Goal: Information Seeking & Learning: Learn about a topic

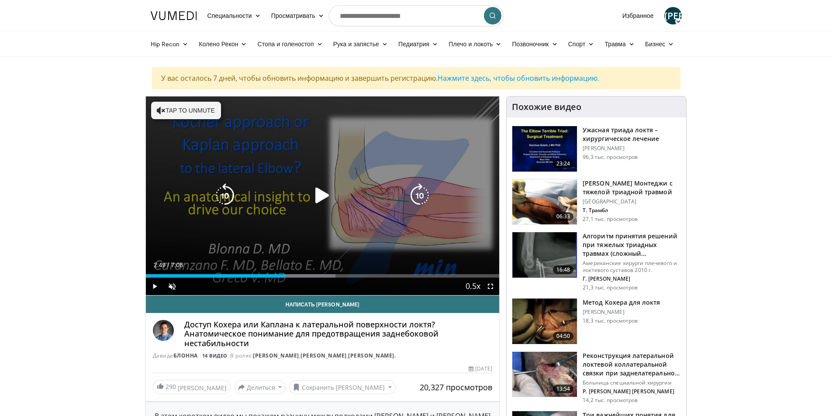
click at [321, 191] on icon "Video Player" at bounding box center [322, 195] width 24 height 24
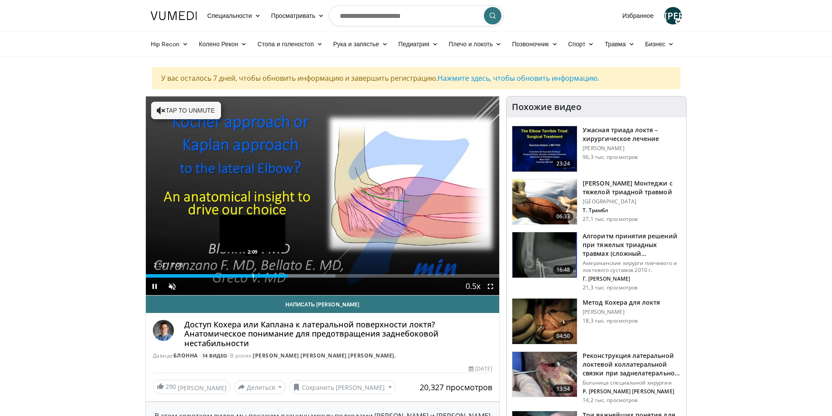
click at [253, 274] on div "Progress Bar" at bounding box center [253, 275] width 1 height 3
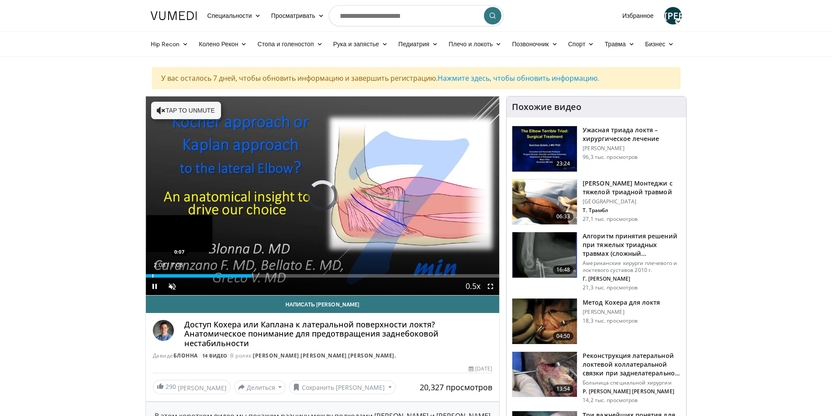
click at [152, 274] on video-js "**********" at bounding box center [323, 196] width 354 height 199
click at [155, 275] on div "Progress Bar" at bounding box center [155, 275] width 1 height 3
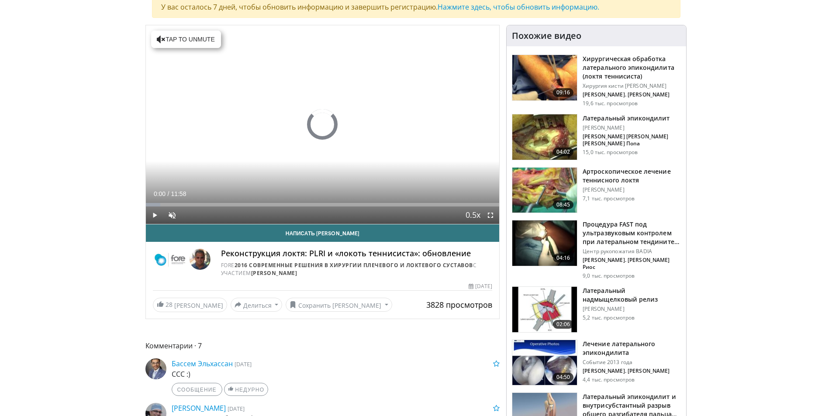
scroll to position [68, 0]
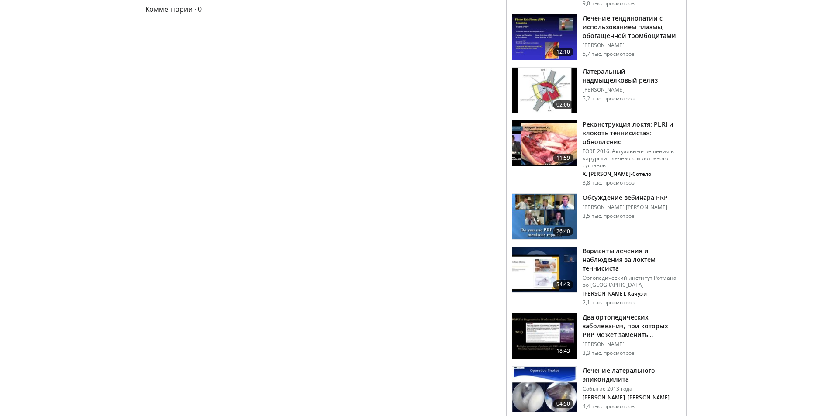
scroll to position [410, 0]
click at [591, 68] on font "Латеральный надмыщелковый релиз" at bounding box center [620, 76] width 75 height 17
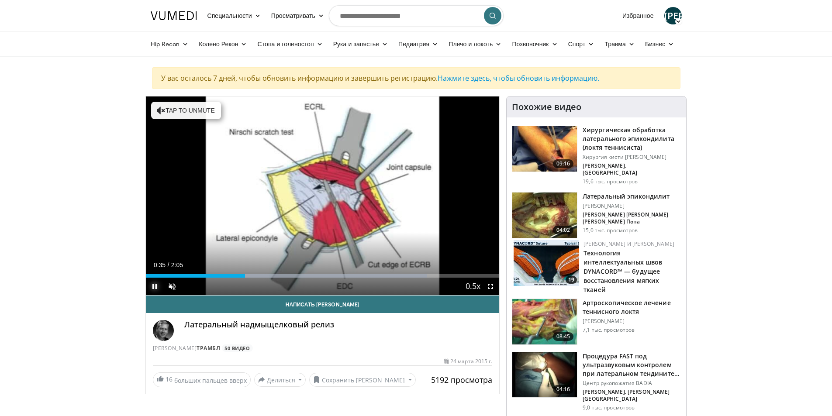
click at [153, 285] on span "Video Player" at bounding box center [154, 286] width 17 height 17
click at [152, 285] on span "Video Player" at bounding box center [154, 286] width 17 height 17
click at [156, 285] on span "Video Player" at bounding box center [154, 286] width 17 height 17
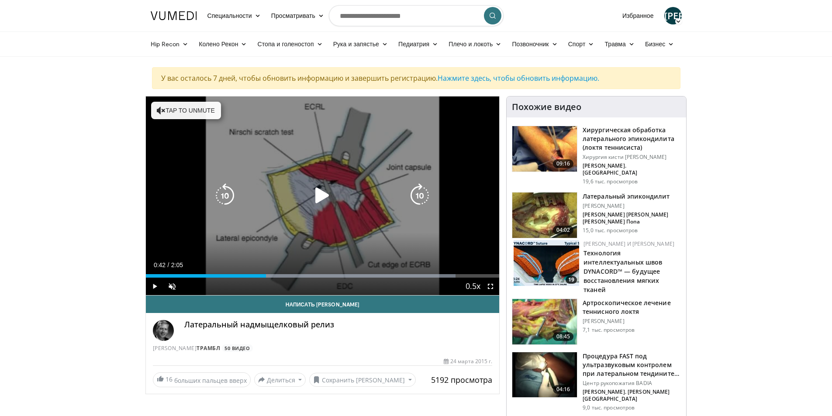
click at [160, 109] on icon "Video Player" at bounding box center [161, 110] width 9 height 9
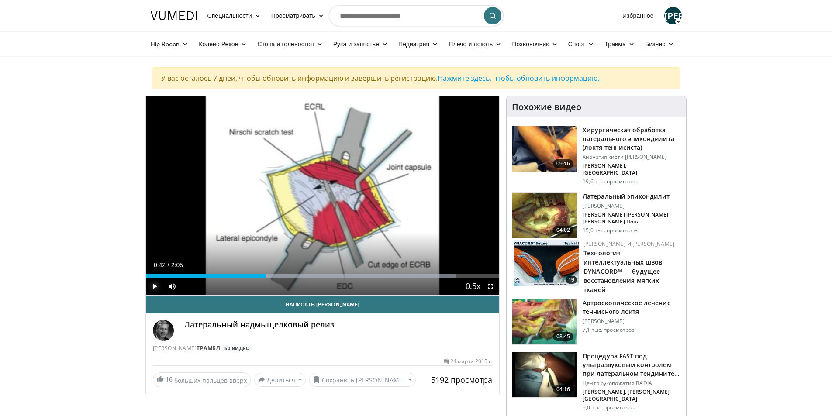
click at [155, 283] on span "Video Player" at bounding box center [154, 286] width 17 height 17
click at [155, 285] on span "Video Player" at bounding box center [154, 286] width 17 height 17
click at [154, 286] on span "Video Player" at bounding box center [154, 286] width 17 height 17
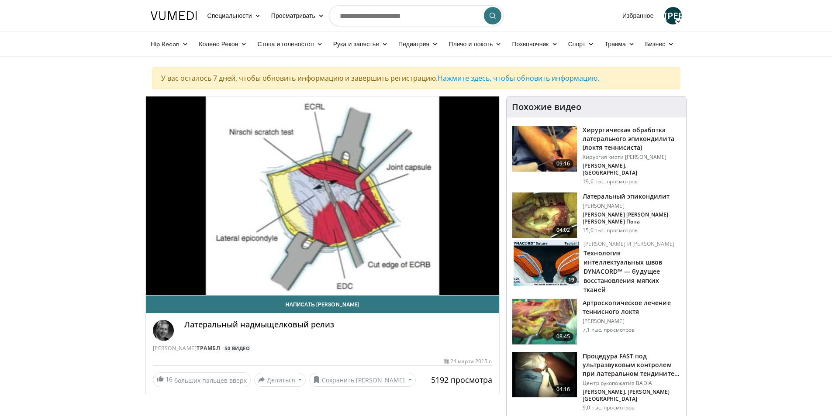
click at [554, 138] on img at bounding box center [544, 148] width 65 height 45
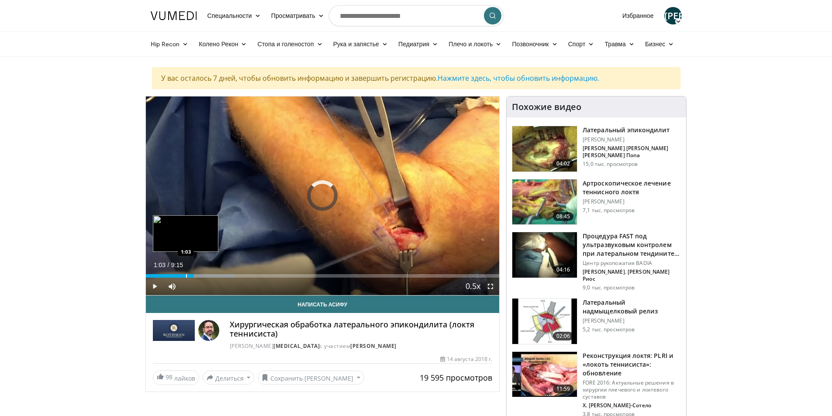
click at [186, 274] on div "Progress Bar" at bounding box center [186, 275] width 1 height 3
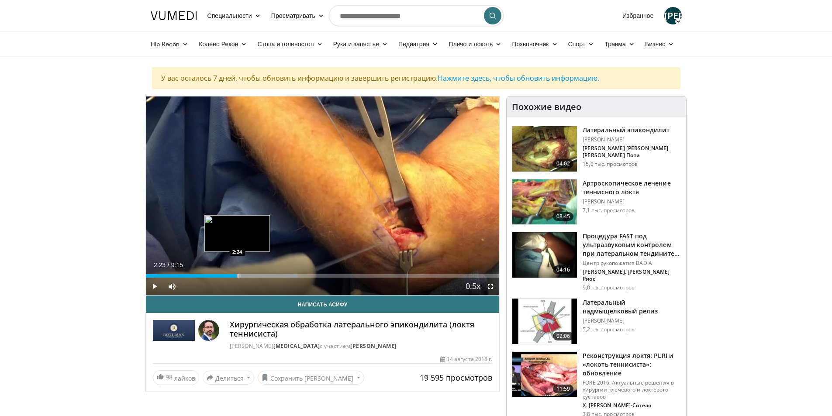
click at [238, 275] on div "Progress Bar" at bounding box center [238, 275] width 1 height 3
click at [224, 275] on div "Progress Bar" at bounding box center [224, 275] width 1 height 3
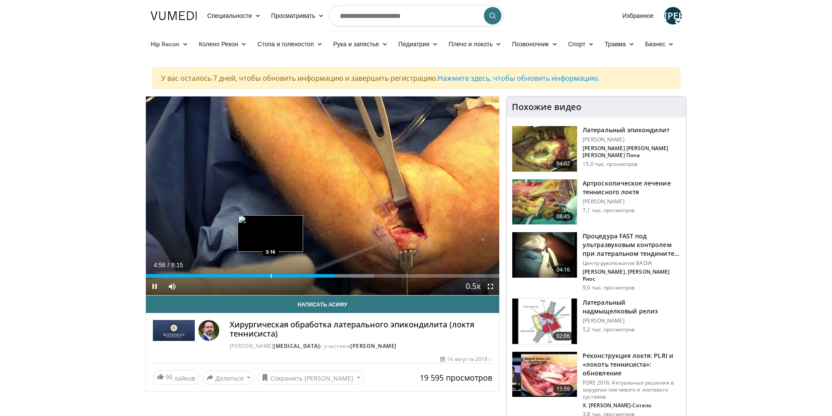
click at [270, 273] on div "Loaded : 64.65% 4:56 3:16" at bounding box center [323, 273] width 354 height 8
click at [154, 286] on span "Video Player" at bounding box center [154, 286] width 17 height 17
click at [154, 284] on span "Video Player" at bounding box center [154, 286] width 17 height 17
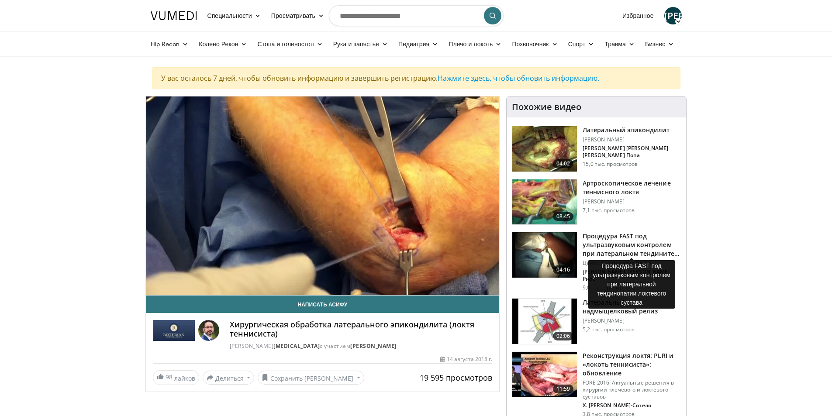
click at [600, 245] on font "Процедура FAST под ультразвуковым контролем при латеральном тендините локтевого…" at bounding box center [631, 249] width 97 height 35
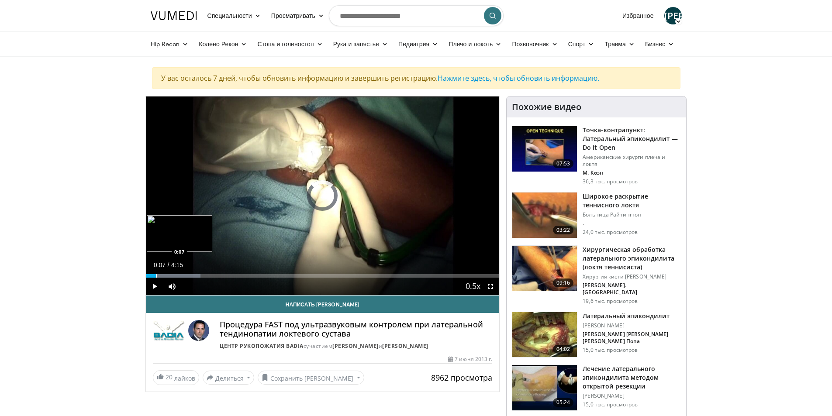
click at [156, 276] on div "Progress Bar" at bounding box center [156, 275] width 1 height 3
click at [173, 274] on div "Progress Bar" at bounding box center [173, 275] width 1 height 3
click at [200, 275] on div "Progress Bar" at bounding box center [200, 275] width 1 height 3
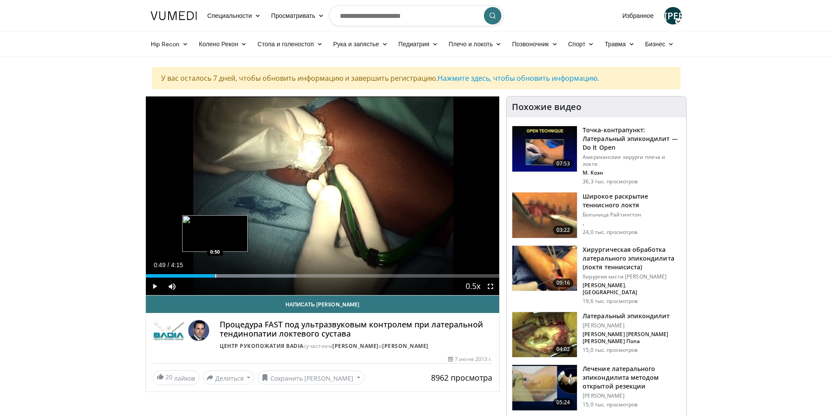
click at [215, 276] on div "Progress Bar" at bounding box center [215, 275] width 1 height 3
click at [247, 276] on div "Progress Bar" at bounding box center [247, 275] width 1 height 3
click at [240, 276] on div "Progress Bar" at bounding box center [240, 275] width 1 height 3
click at [236, 276] on div "1:05" at bounding box center [191, 275] width 90 height 3
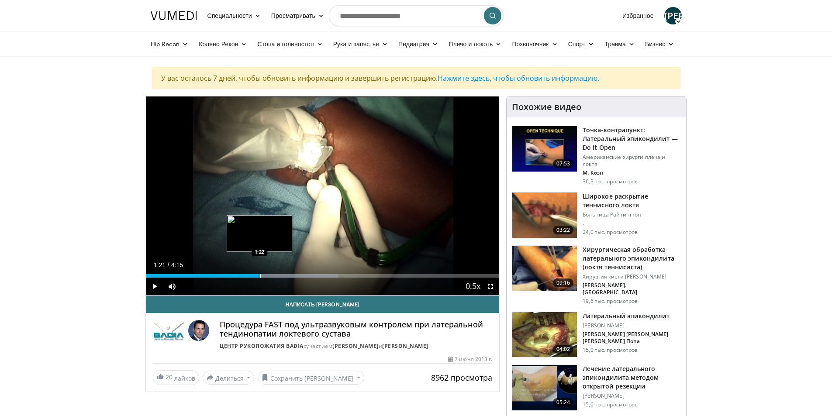
click at [260, 277] on div "Progress Bar" at bounding box center [260, 275] width 1 height 3
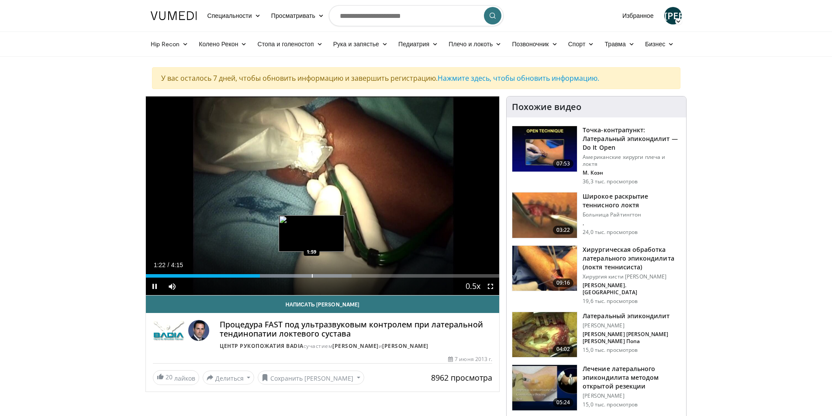
click at [312, 277] on div "Progress Bar" at bounding box center [312, 275] width 1 height 3
click at [339, 275] on div "Progress Bar" at bounding box center [339, 275] width 1 height 3
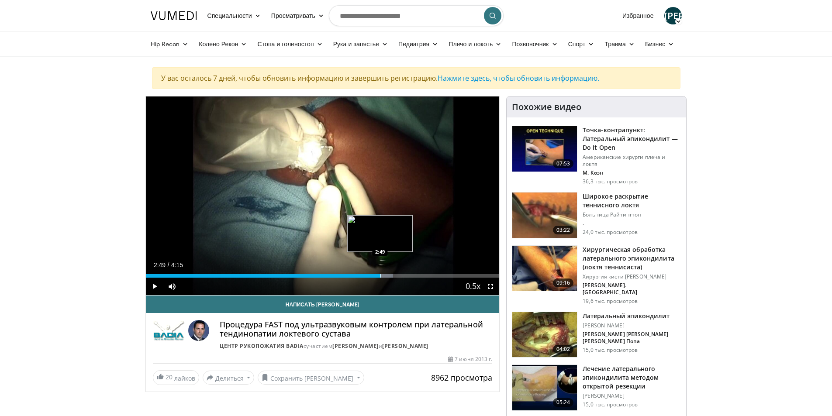
click at [381, 276] on div "Progress Bar" at bounding box center [380, 275] width 1 height 3
click at [399, 277] on div "Progress Bar" at bounding box center [399, 275] width 1 height 3
click at [434, 272] on div "Loaded : 89.35% 3:28 3:28" at bounding box center [323, 273] width 354 height 8
click at [460, 275] on div "Progress Bar" at bounding box center [460, 275] width 1 height 3
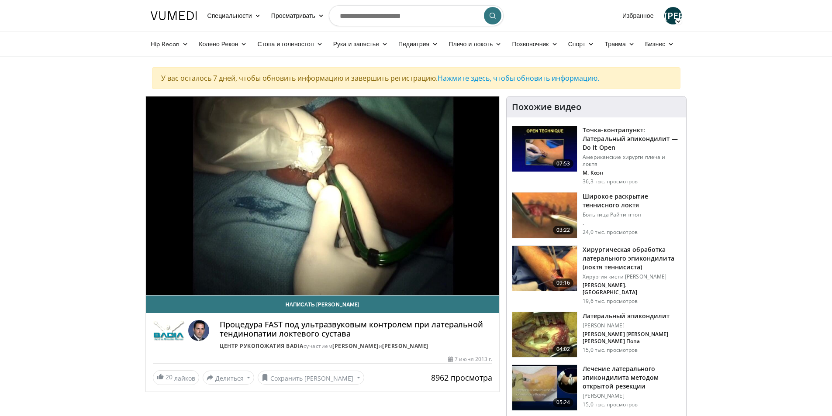
click at [600, 131] on font "Точка-контрапункт: Латеральный эпикондилит — Do It Open" at bounding box center [630, 139] width 95 height 26
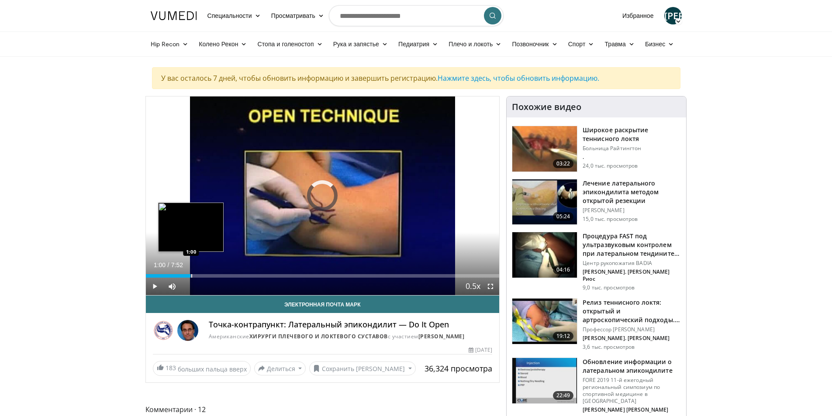
click at [191, 276] on div "Progress Bar" at bounding box center [191, 275] width 1 height 3
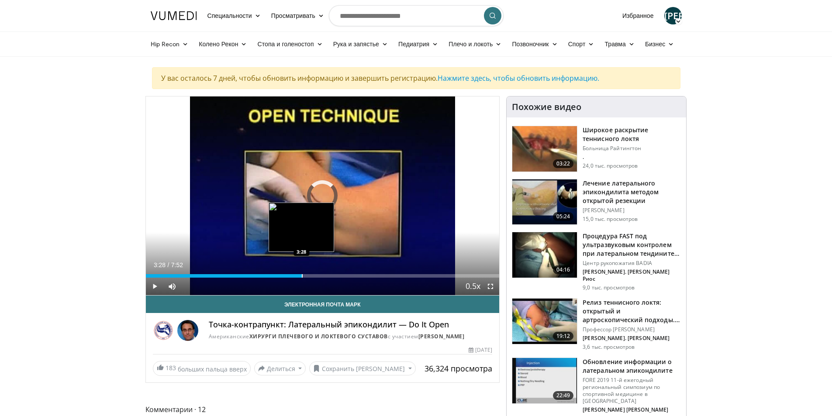
click at [302, 275] on div "Progress Bar" at bounding box center [302, 275] width 1 height 3
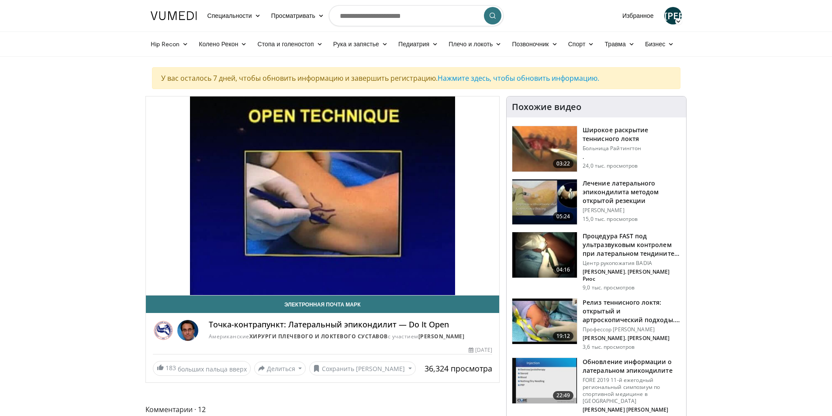
click at [572, 186] on img at bounding box center [544, 201] width 65 height 45
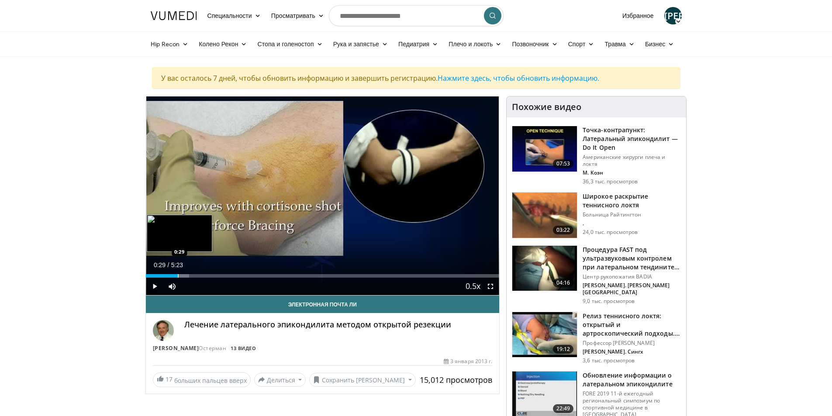
click at [178, 275] on div "Progress Bar" at bounding box center [178, 275] width 1 height 3
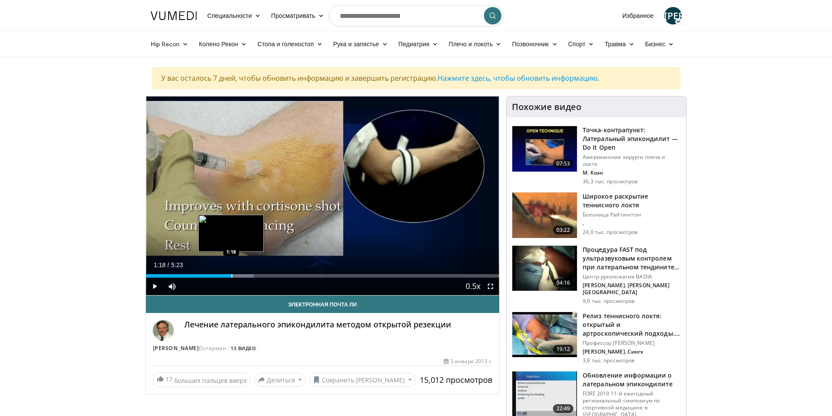
click at [231, 276] on div "Progress Bar" at bounding box center [231, 275] width 1 height 3
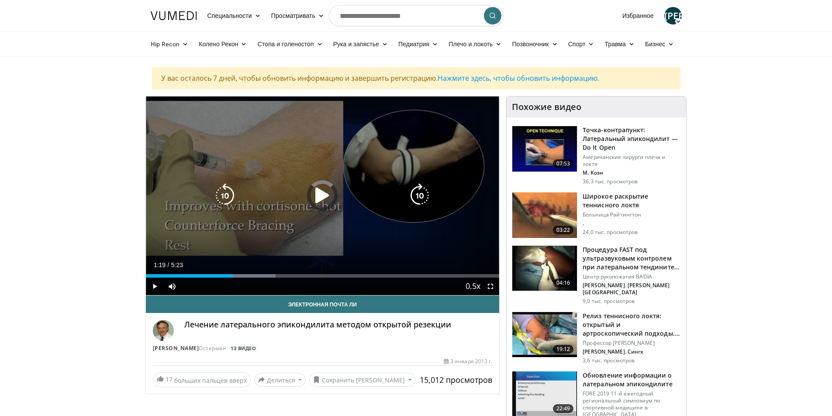
click at [252, 274] on div "Loaded : 36.73% 1:19 1:29" at bounding box center [323, 275] width 354 height 3
click at [259, 274] on video-js "**********" at bounding box center [323, 196] width 354 height 199
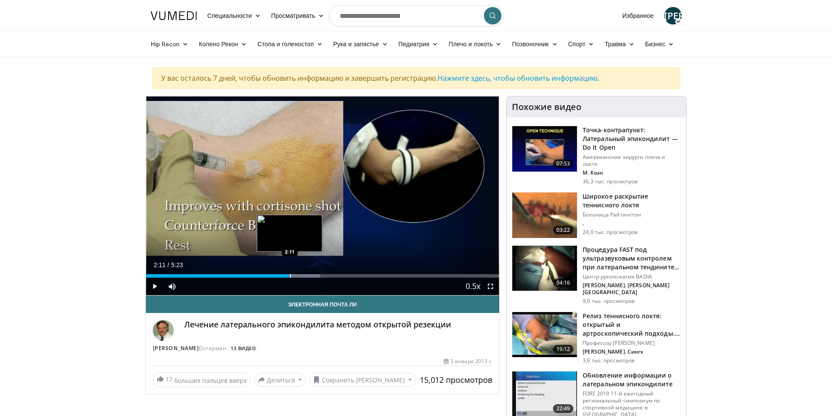
click at [290, 275] on div "Progress Bar" at bounding box center [290, 275] width 1 height 3
click at [311, 276] on div "Progress Bar" at bounding box center [311, 275] width 1 height 3
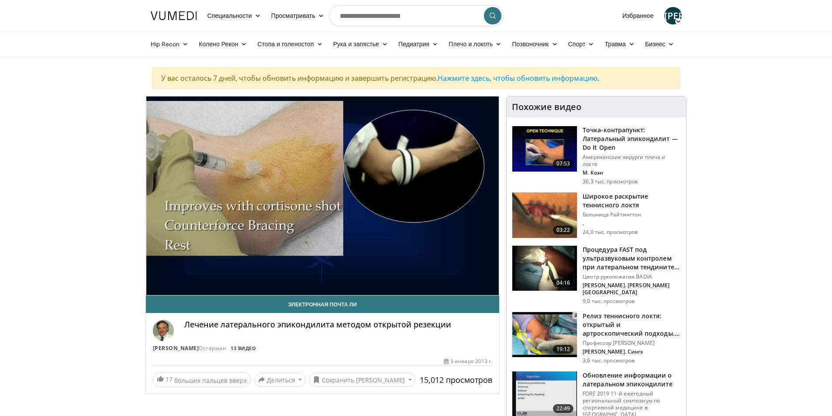
click at [350, 276] on div "10 seconds Tap to unmute" at bounding box center [323, 196] width 354 height 199
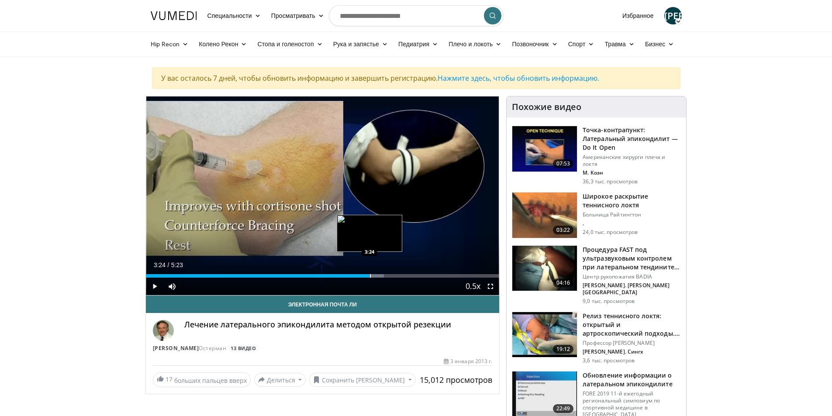
click at [370, 276] on div "Progress Bar" at bounding box center [370, 275] width 1 height 3
click at [393, 276] on div "Progress Bar" at bounding box center [393, 275] width 1 height 3
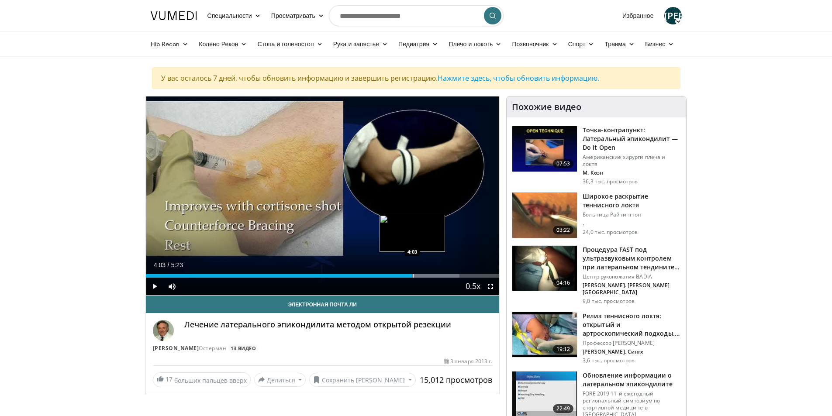
click at [413, 276] on div "Progress Bar" at bounding box center [413, 275] width 1 height 3
click at [438, 276] on div "Progress Bar" at bounding box center [438, 275] width 1 height 3
click at [454, 276] on div "Progress Bar" at bounding box center [454, 275] width 1 height 3
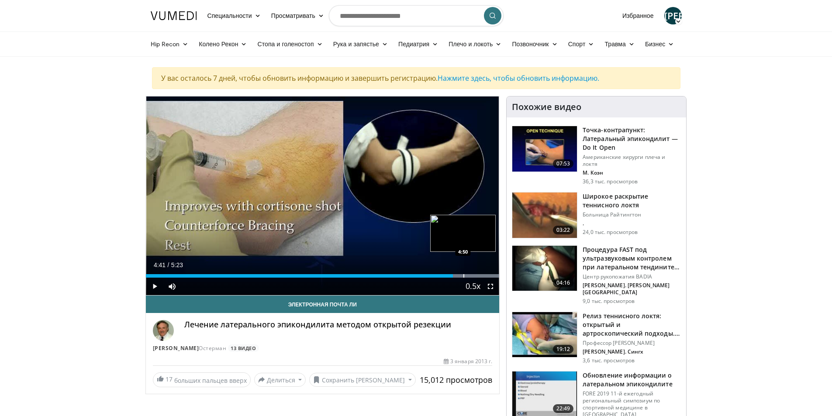
click at [464, 275] on div "Progress Bar" at bounding box center [463, 275] width 1 height 3
click at [154, 285] on span "Video Player" at bounding box center [154, 286] width 17 height 17
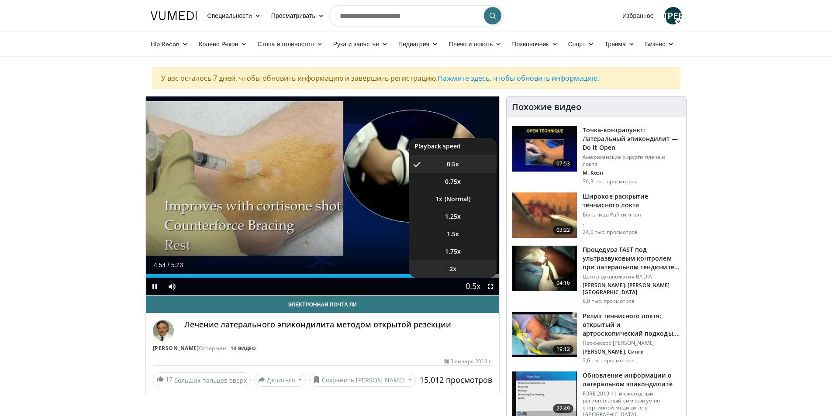
click at [474, 275] on li "2x" at bounding box center [452, 268] width 87 height 17
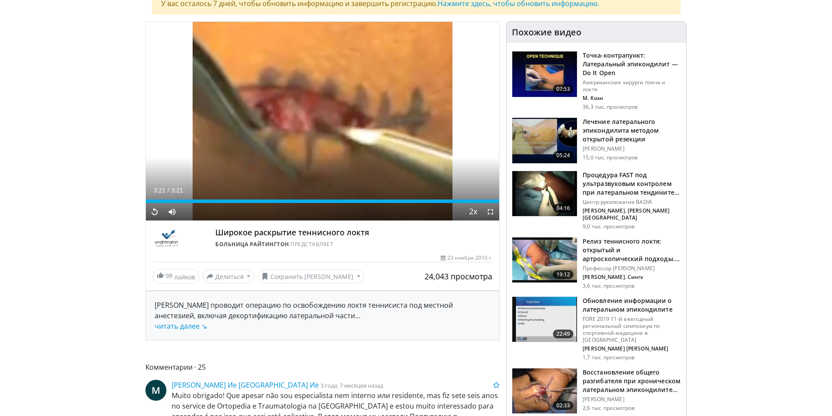
scroll to position [113, 0]
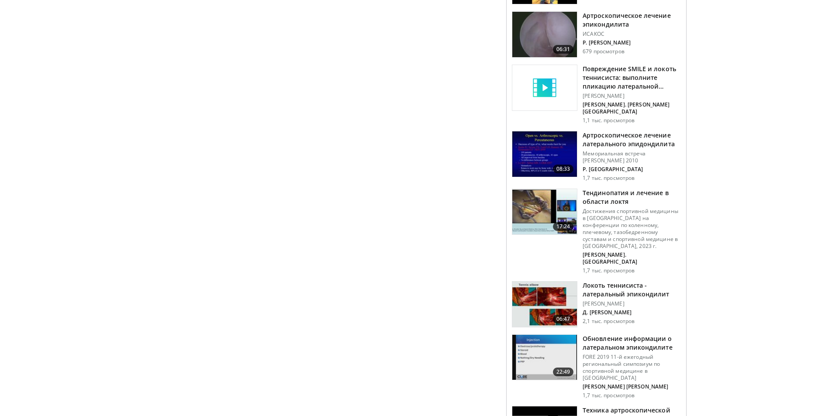
scroll to position [568, 0]
